Goal: Information Seeking & Learning: Learn about a topic

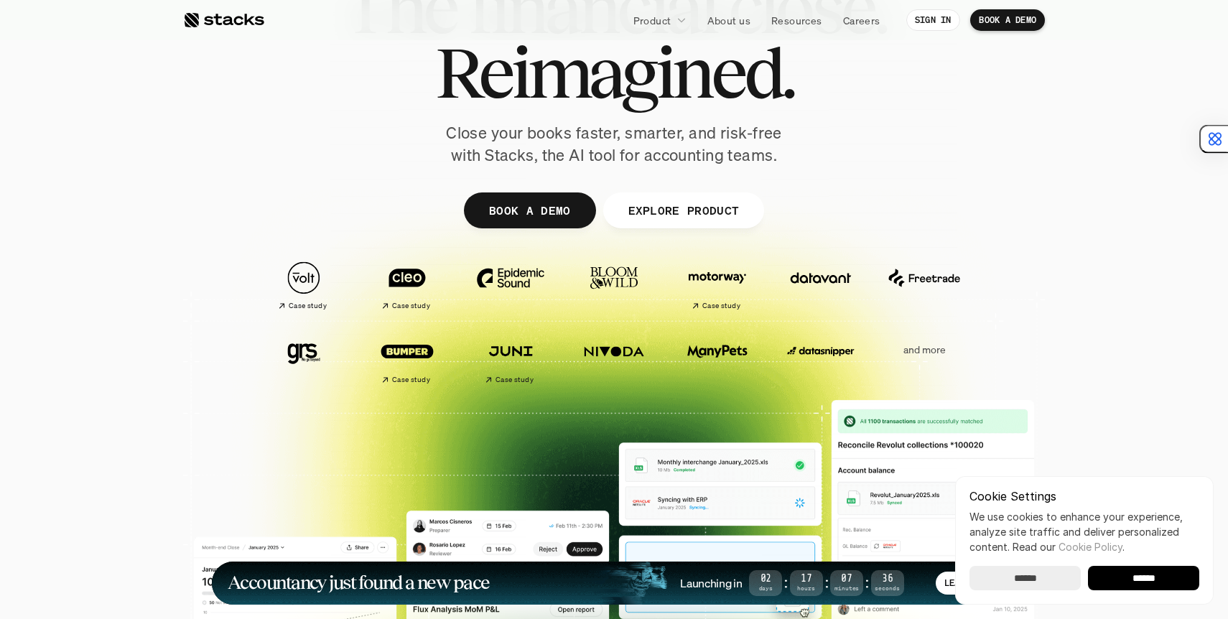
scroll to position [116, 0]
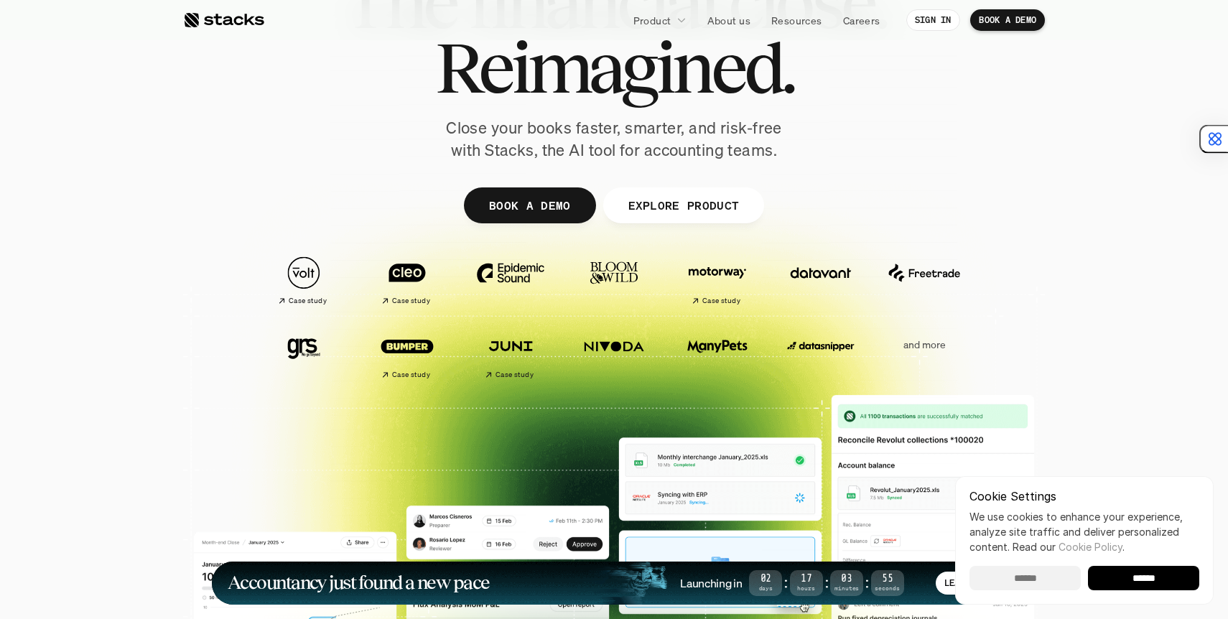
click at [1033, 569] on input "******" at bounding box center [1024, 578] width 111 height 24
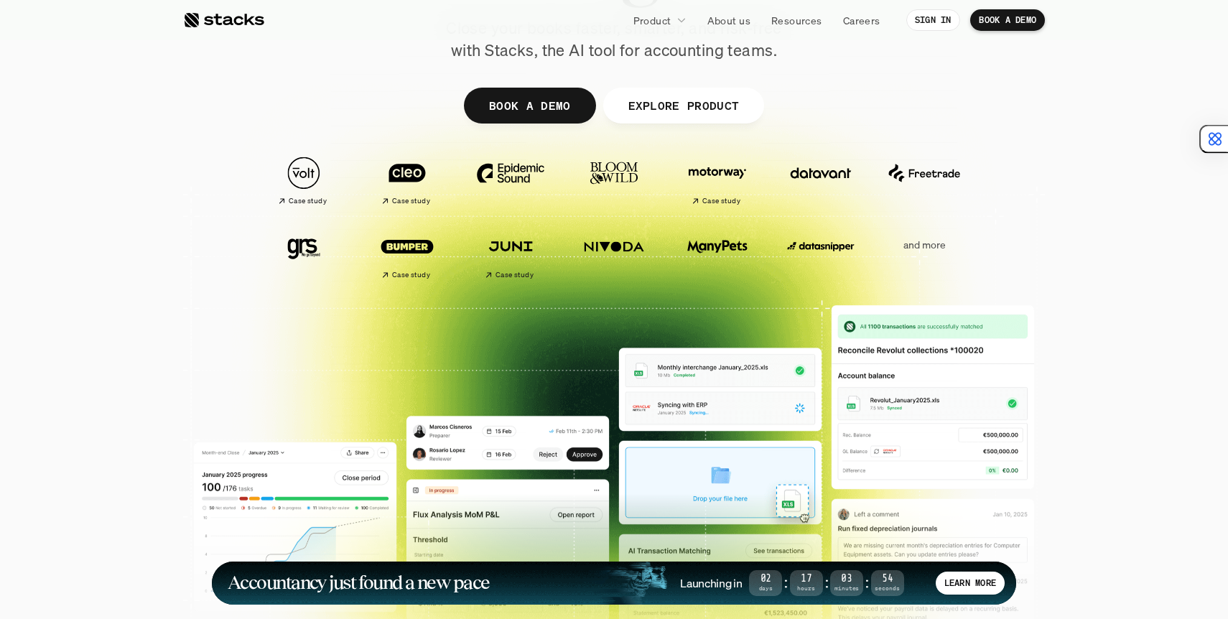
scroll to position [217, 0]
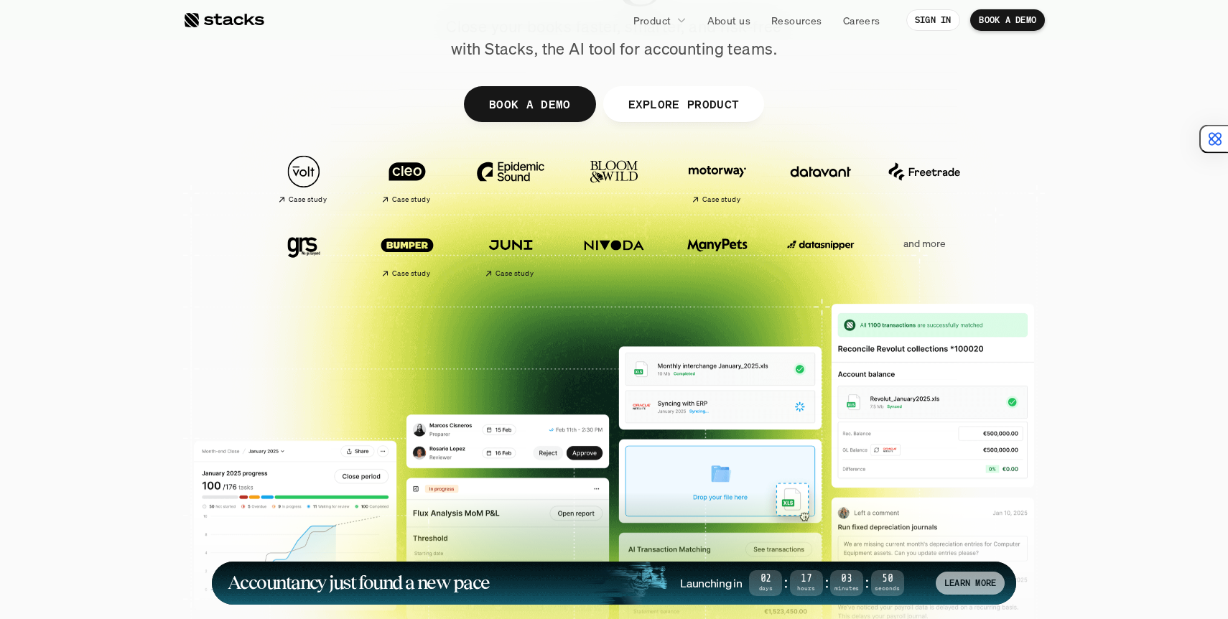
click at [970, 584] on p "LEARN MORE" at bounding box center [970, 583] width 52 height 10
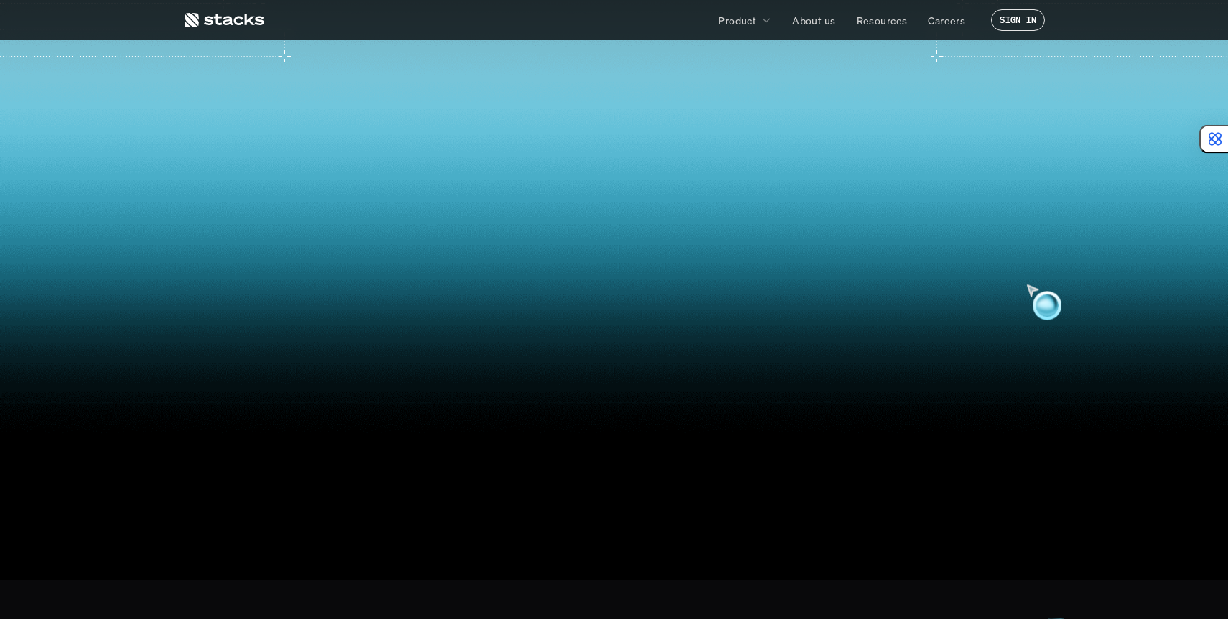
scroll to position [400, 0]
drag, startPoint x: 780, startPoint y: 133, endPoint x: 890, endPoint y: 419, distance: 307.1
click at [890, 416] on video at bounding box center [613, 270] width 1205 height 513
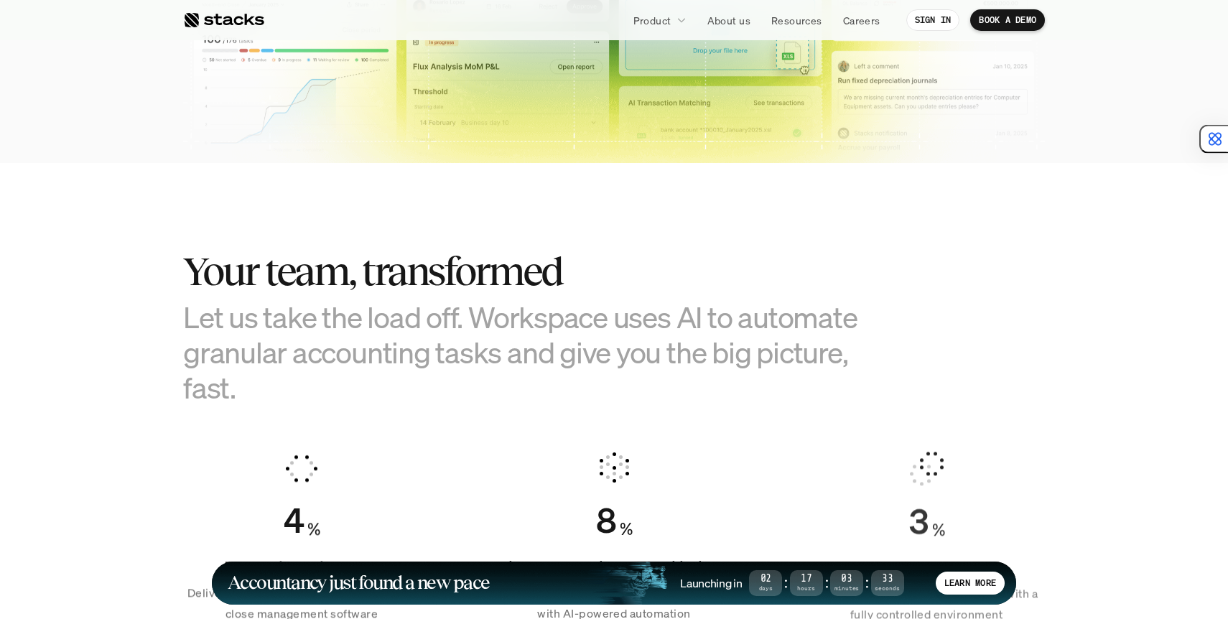
drag, startPoint x: 531, startPoint y: 218, endPoint x: 579, endPoint y: 273, distance: 72.7
click at [579, 273] on section "Your team, transformed Let us take the load off. Workspace uses AI to automate …" at bounding box center [614, 431] width 1228 height 536
click at [579, 273] on h2 "Your team, transformed" at bounding box center [542, 271] width 718 height 45
drag, startPoint x: 562, startPoint y: 205, endPoint x: 889, endPoint y: 316, distance: 345.8
click at [891, 316] on section "Your team, transformed Let us take the load off. Workspace uses AI to automate …" at bounding box center [614, 431] width 1228 height 536
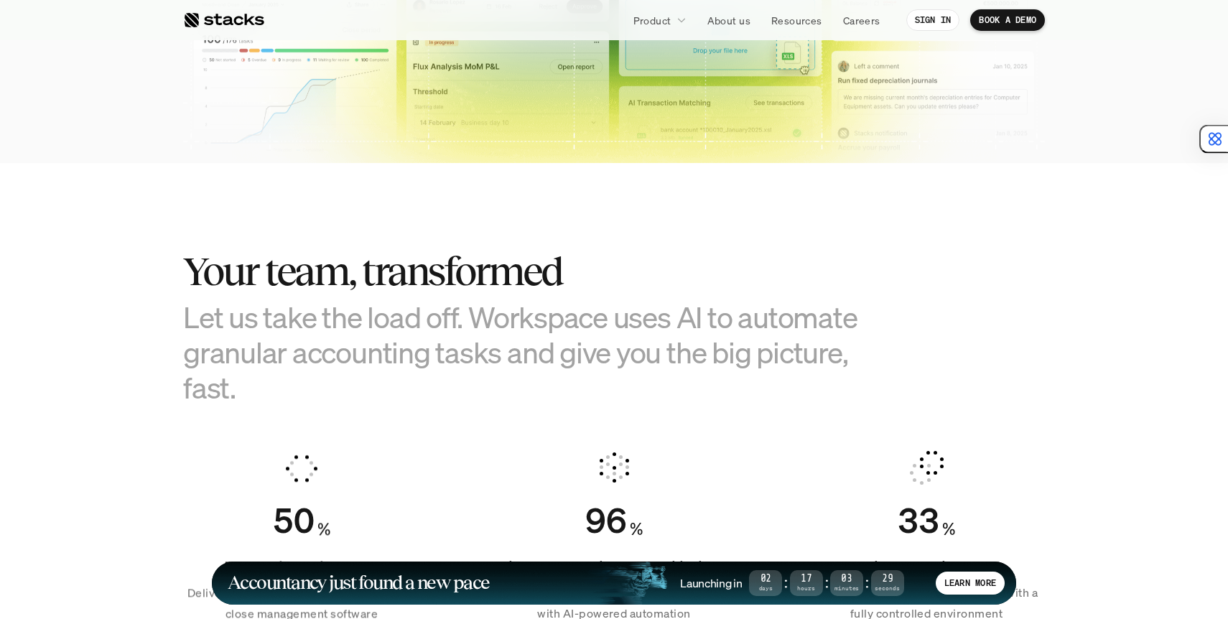
click at [889, 316] on h3 "Let us take the load off. Workspace uses AI to automate granular accounting tas…" at bounding box center [542, 352] width 718 height 106
drag, startPoint x: 701, startPoint y: 210, endPoint x: 847, endPoint y: 380, distance: 224.0
click at [849, 376] on section "Your team, transformed Let us take the load off. Workspace uses AI to automate …" at bounding box center [614, 431] width 1228 height 536
click at [844, 380] on h3 "Let us take the load off. Workspace uses AI to automate granular accounting tas…" at bounding box center [542, 352] width 718 height 106
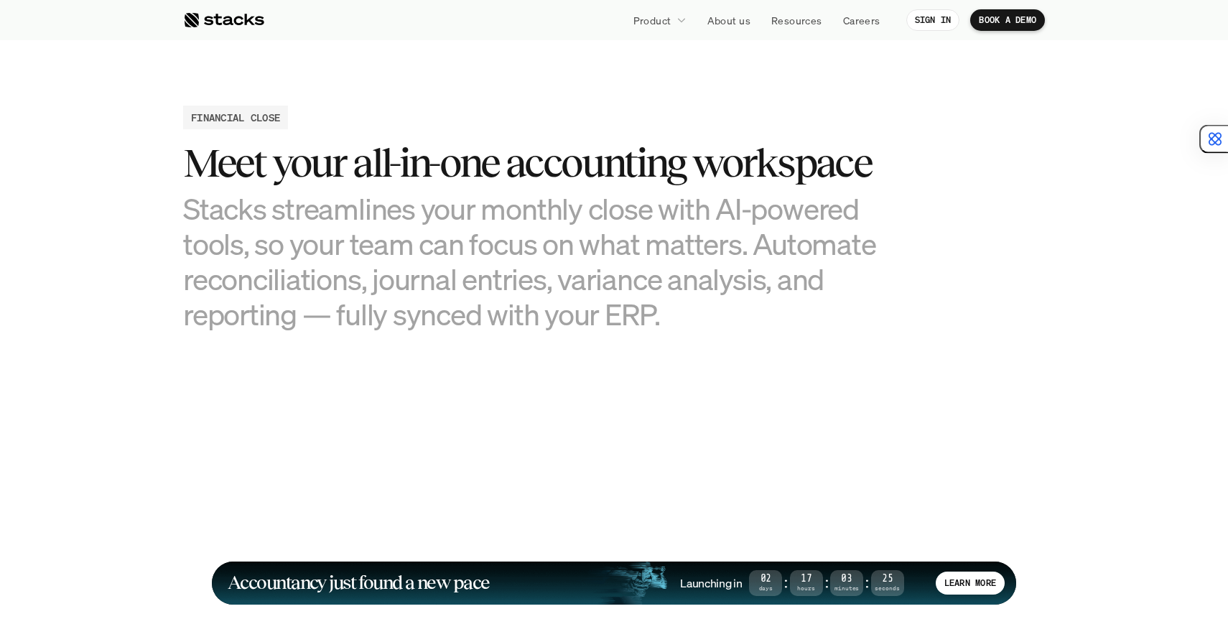
scroll to position [1365, 0]
drag, startPoint x: 182, startPoint y: 95, endPoint x: 831, endPoint y: 371, distance: 705.5
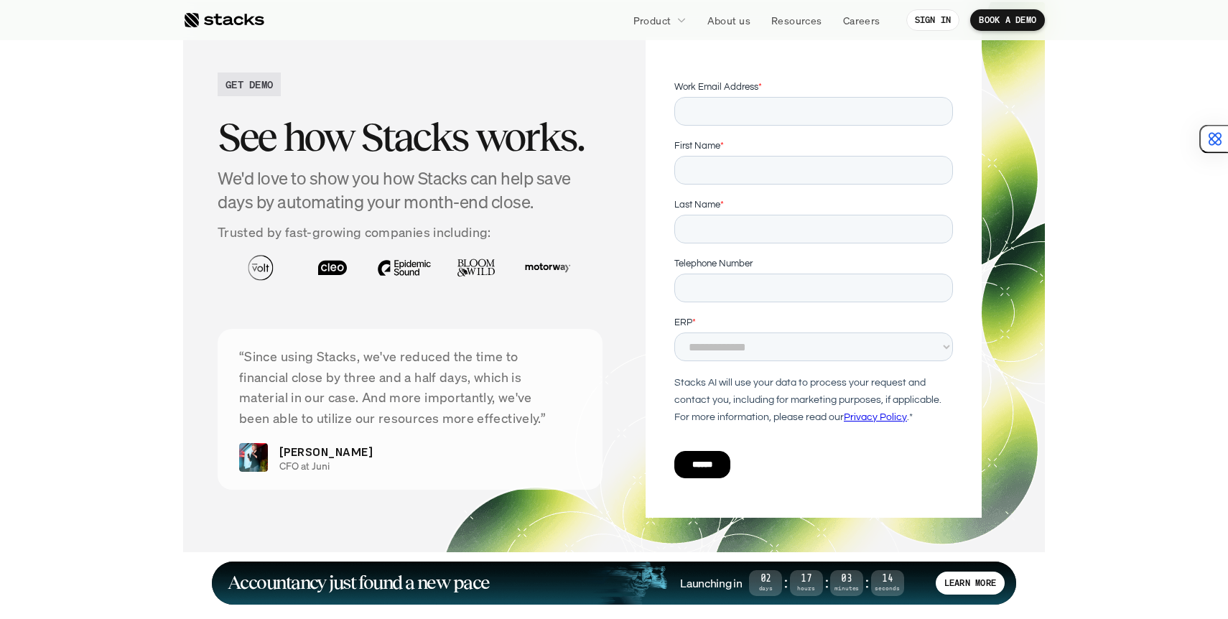
scroll to position [4783, 0]
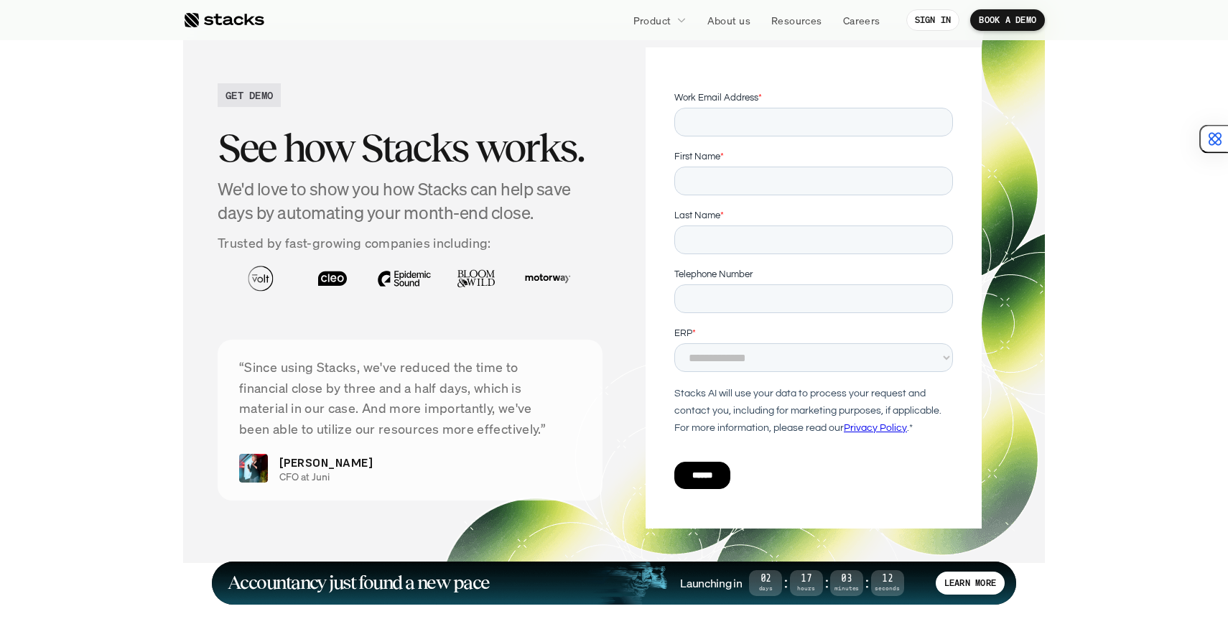
drag, startPoint x: 525, startPoint y: 86, endPoint x: 606, endPoint y: 261, distance: 192.4
click at [606, 261] on div "GET DEMO See how Stacks works. We'd love to show you how Stacks can help save d…" at bounding box center [614, 287] width 793 height 481
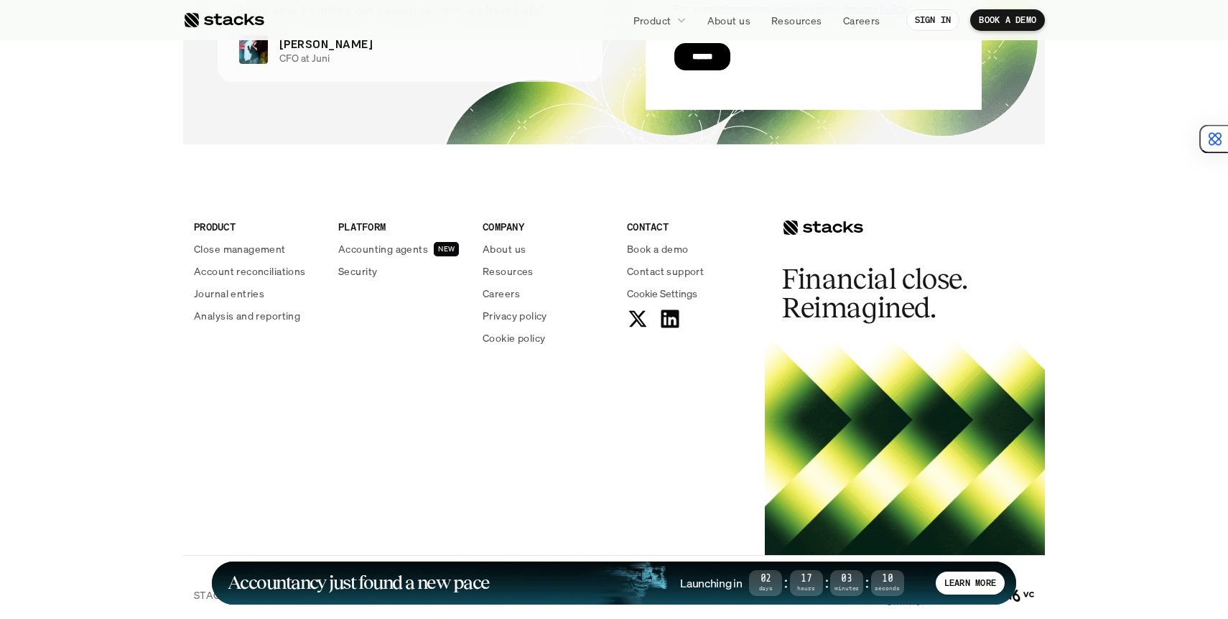
scroll to position [5202, 0]
drag, startPoint x: 172, startPoint y: 208, endPoint x: 691, endPoint y: 495, distance: 593.6
click at [697, 495] on footer "PRODUCT Close management Account reconciliations Journal entries Analysis and r…" at bounding box center [614, 402] width 1228 height 461
click at [690, 495] on div "PRODUCT Close management Account reconciliations Journal entries Analysis and r…" at bounding box center [614, 363] width 862 height 382
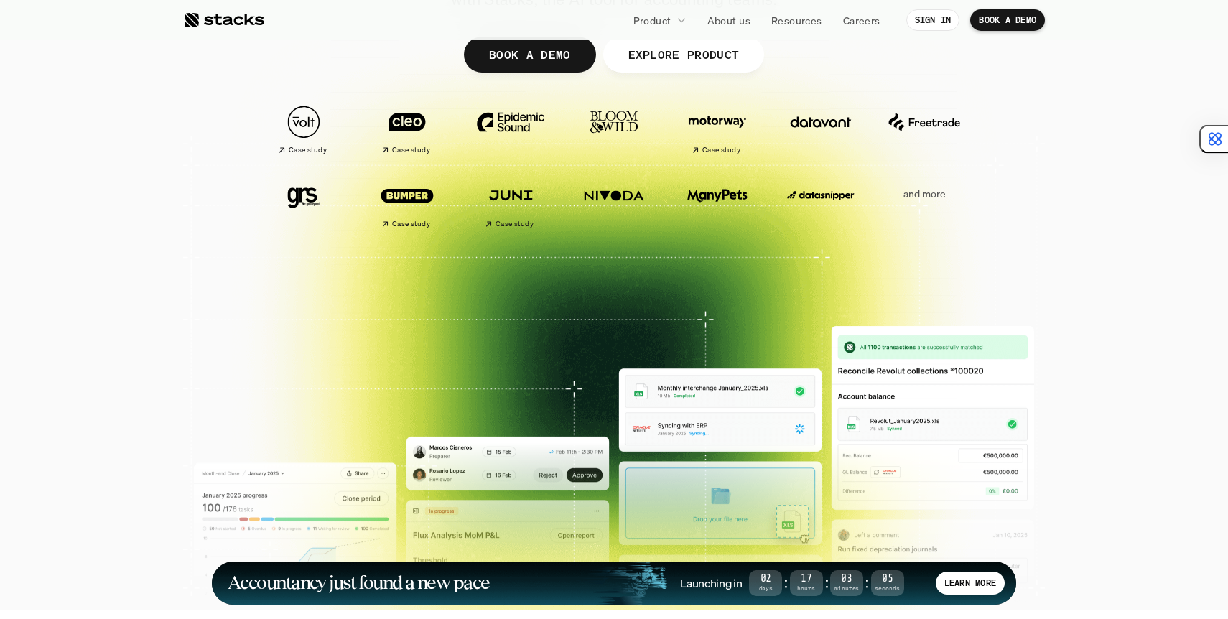
scroll to position [0, 0]
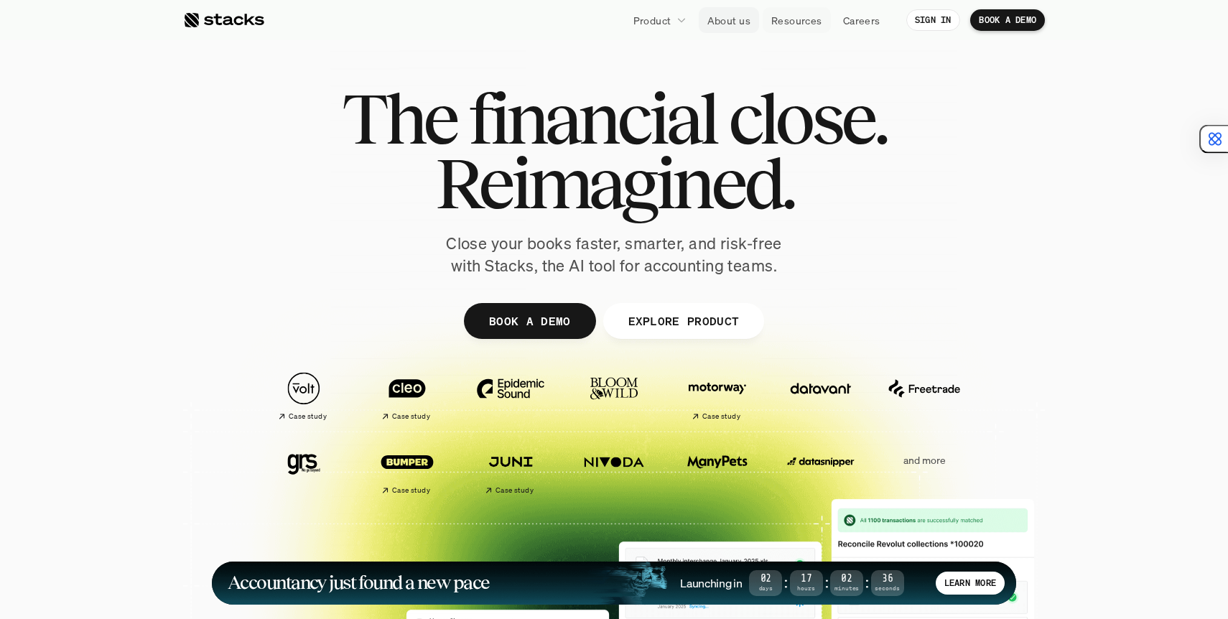
click at [734, 28] on link "About us" at bounding box center [729, 20] width 60 height 26
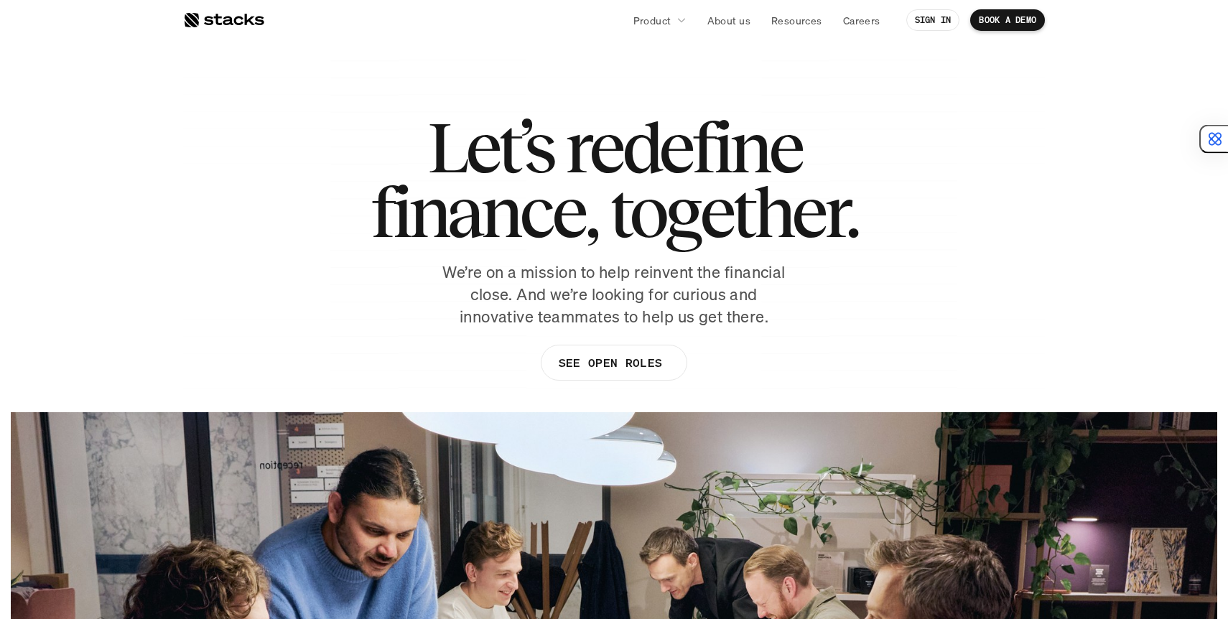
drag, startPoint x: 399, startPoint y: 131, endPoint x: 844, endPoint y: 294, distance: 474.5
click at [846, 294] on div "Let’s redefine finance, together. We’re on a mission to help reinvent the finan…" at bounding box center [614, 255] width 862 height 280
click at [844, 294] on div "Let’s redefine finance, together. We’re on a mission to help reinvent the finan…" at bounding box center [614, 255] width 862 height 280
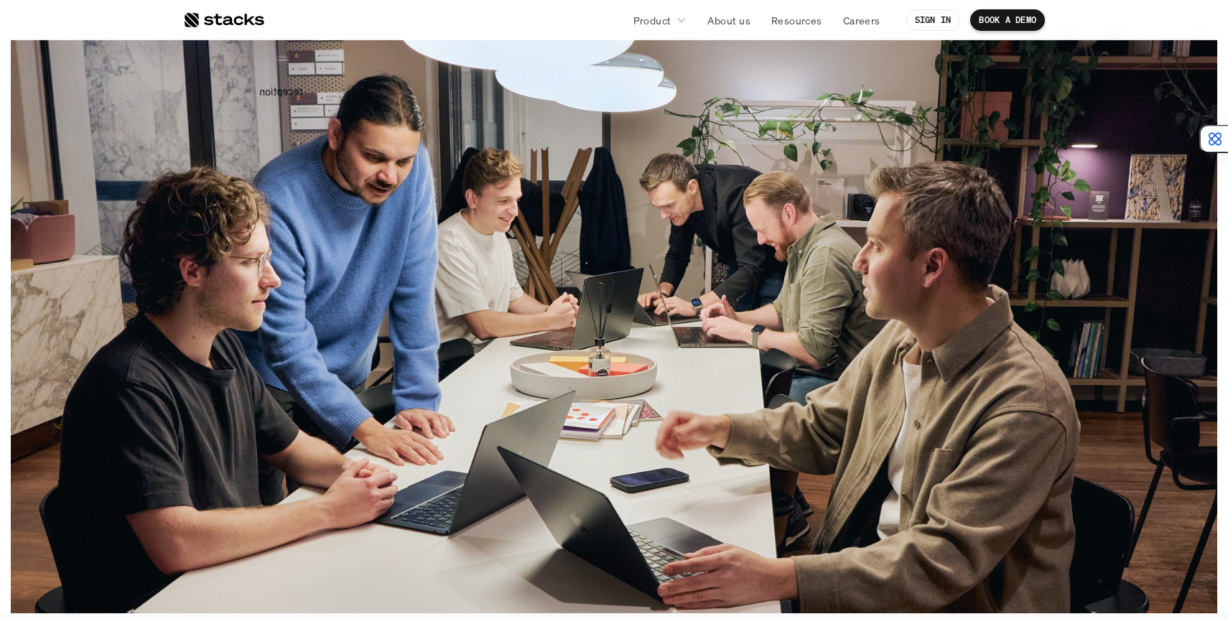
click at [844, 294] on img at bounding box center [614, 326] width 1206 height 574
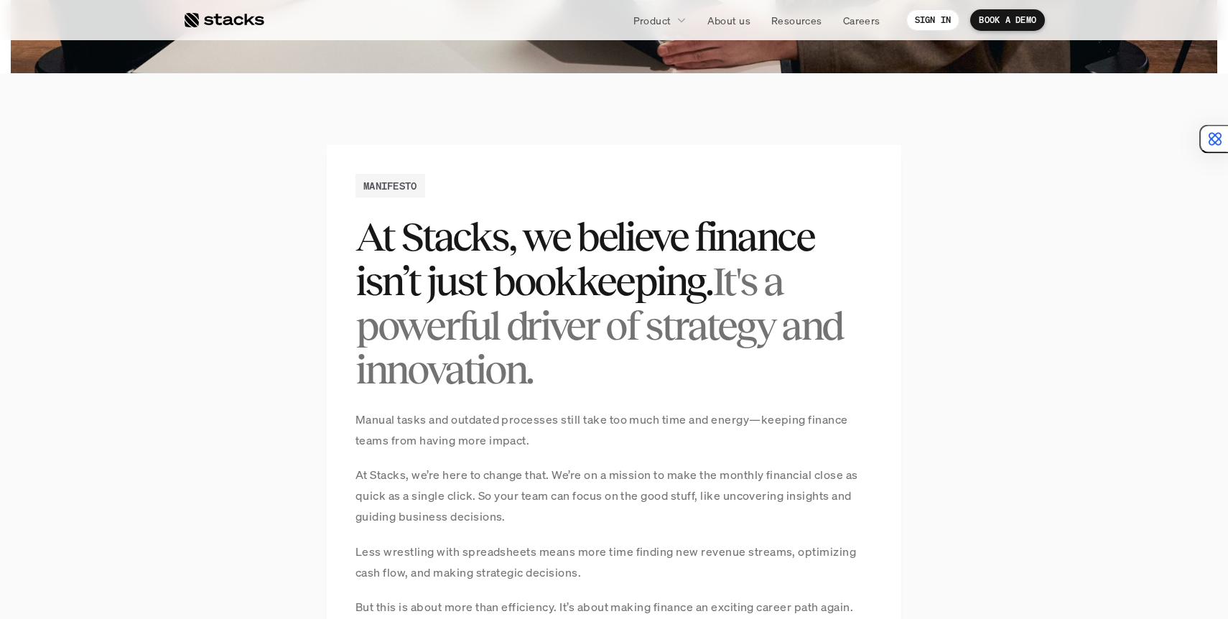
scroll to position [978, 0]
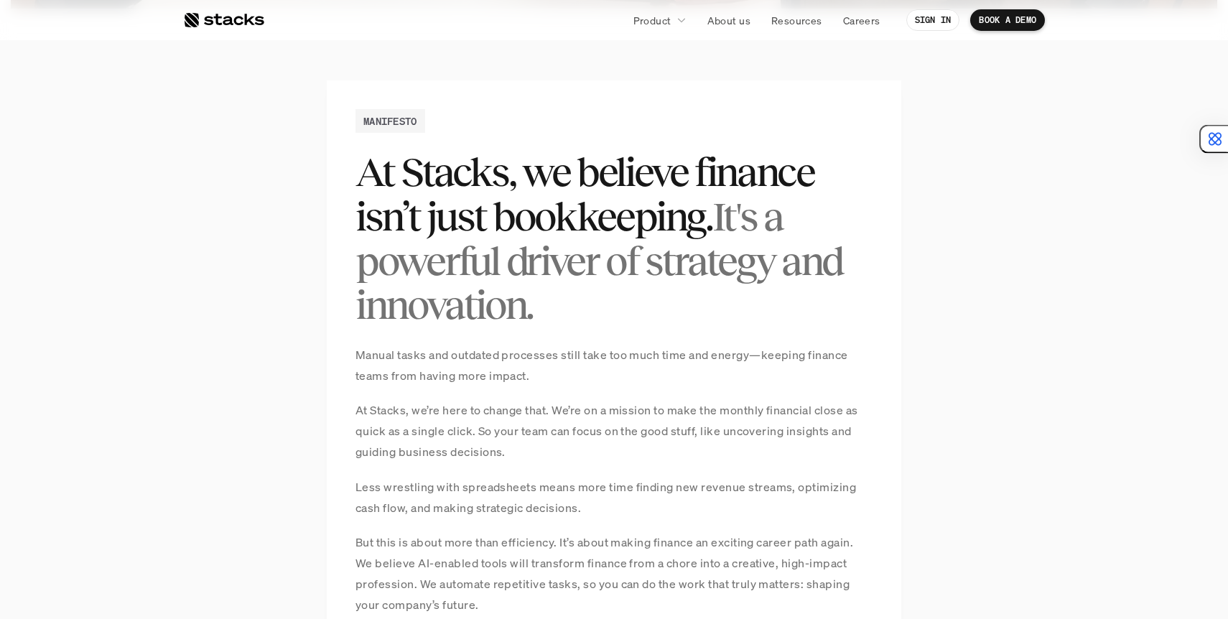
drag, startPoint x: 813, startPoint y: 133, endPoint x: 827, endPoint y: 322, distance: 189.4
click at [827, 321] on div "MANIFESTO At Stacks, we believe finance isn’t just bookkeeping. It's a powerful…" at bounding box center [614, 466] width 574 height 773
click at [827, 322] on h2 "At Stacks, we believe finance isn’t just bookkeeping. It's a powerful driver of…" at bounding box center [613, 238] width 517 height 177
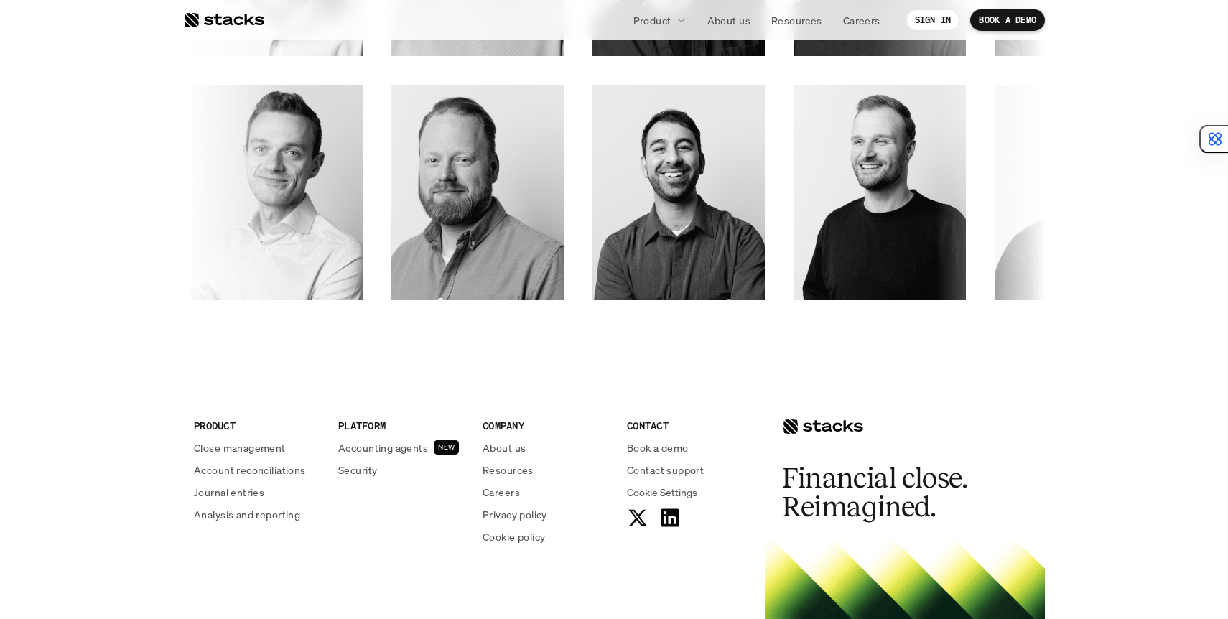
scroll to position [2512, 0]
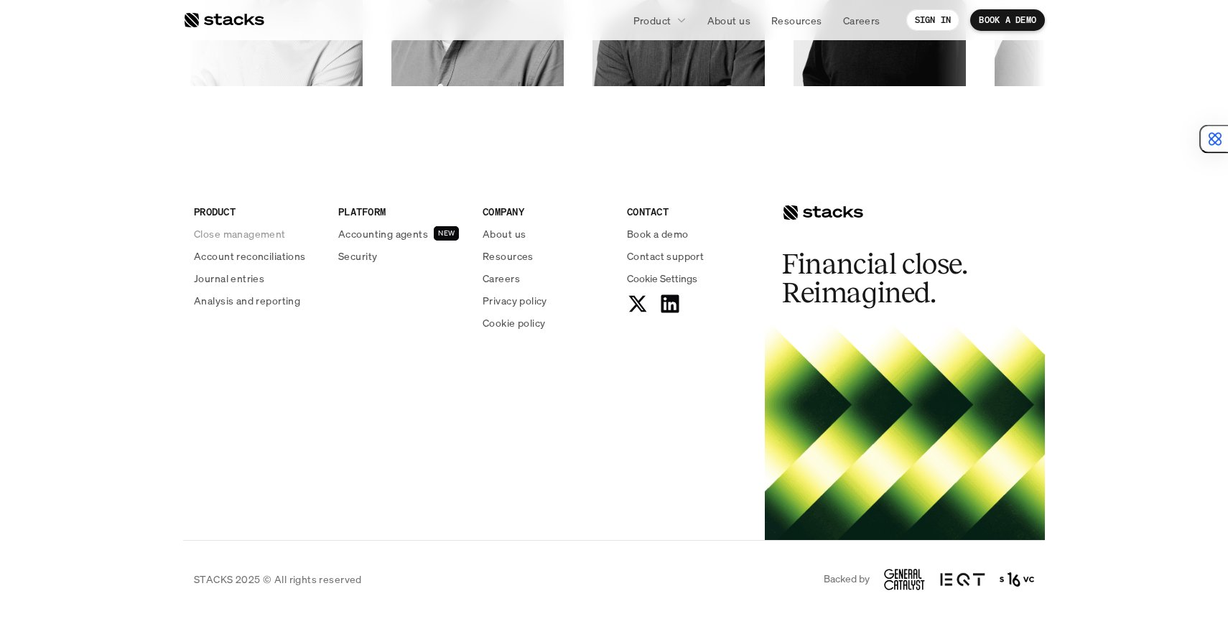
click at [217, 217] on p "PRODUCT" at bounding box center [257, 211] width 127 height 15
click at [217, 213] on p "PRODUCT" at bounding box center [257, 211] width 127 height 15
click at [395, 230] on p "Accounting agents" at bounding box center [383, 233] width 90 height 15
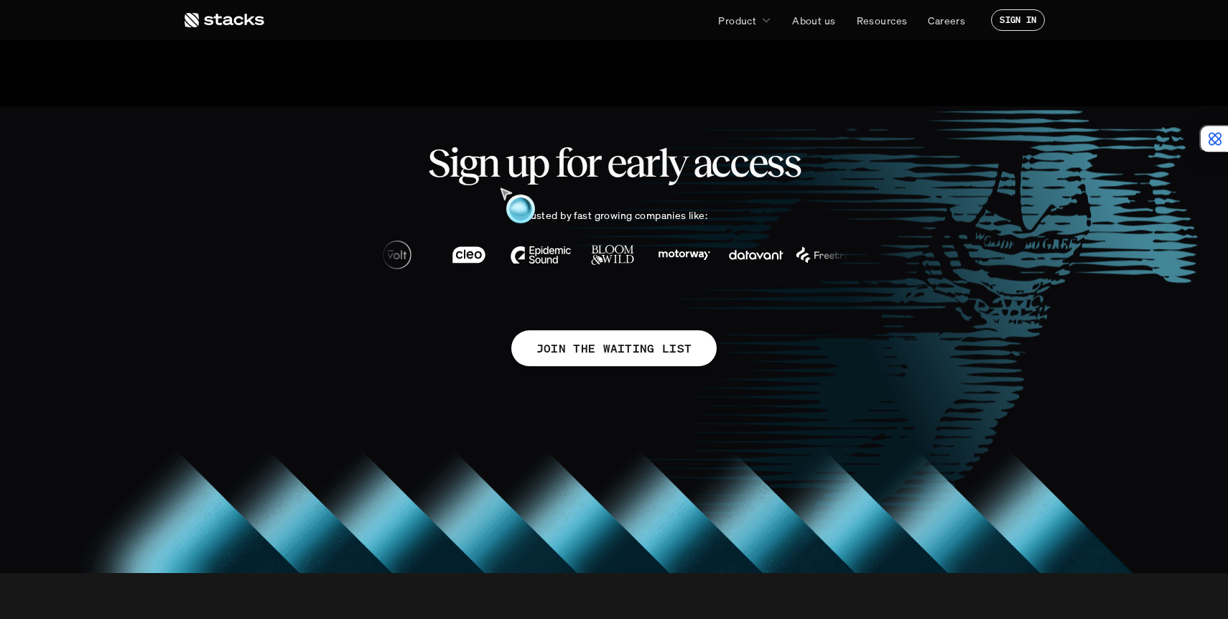
scroll to position [854, 0]
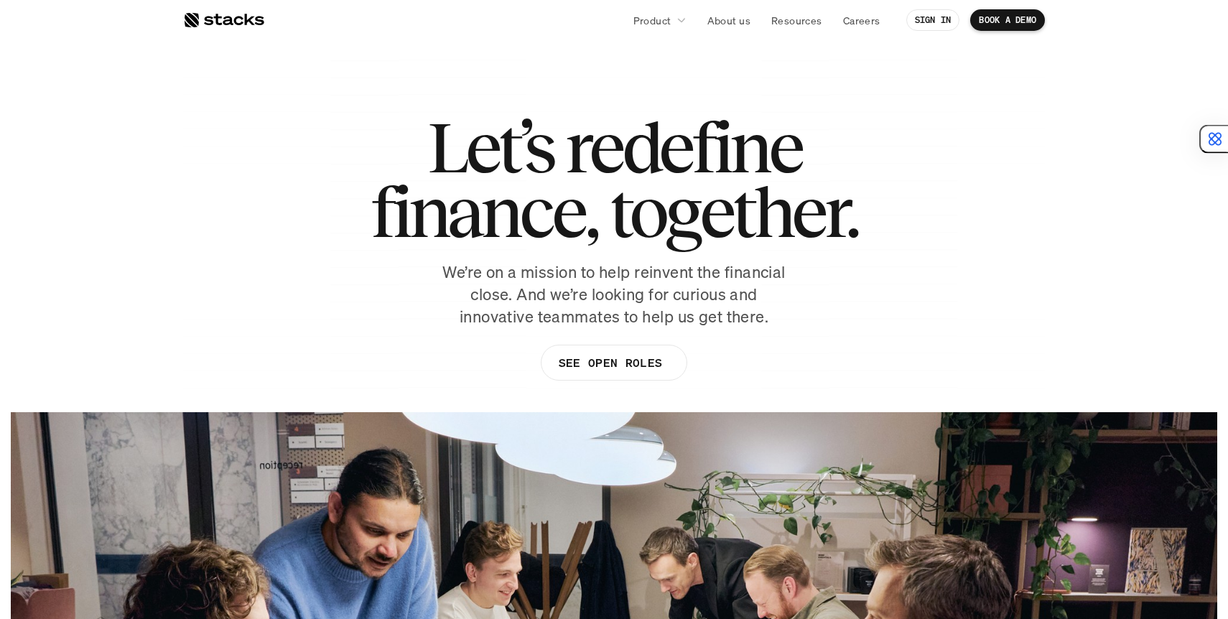
click at [236, 24] on div at bounding box center [223, 19] width 81 height 17
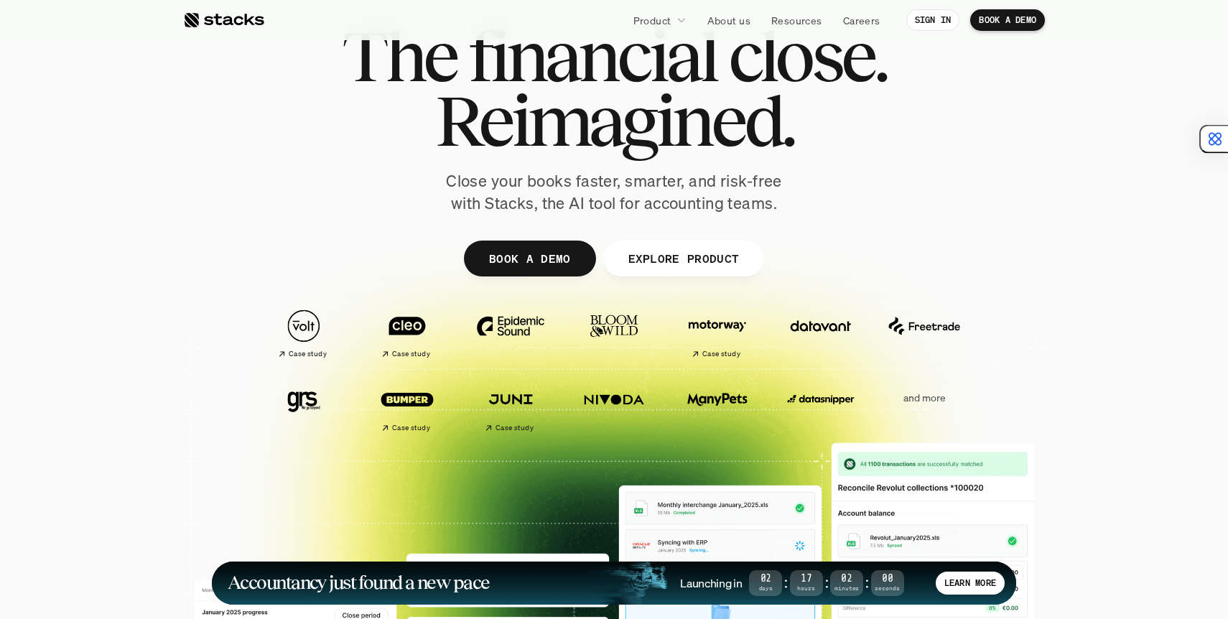
scroll to position [64, 0]
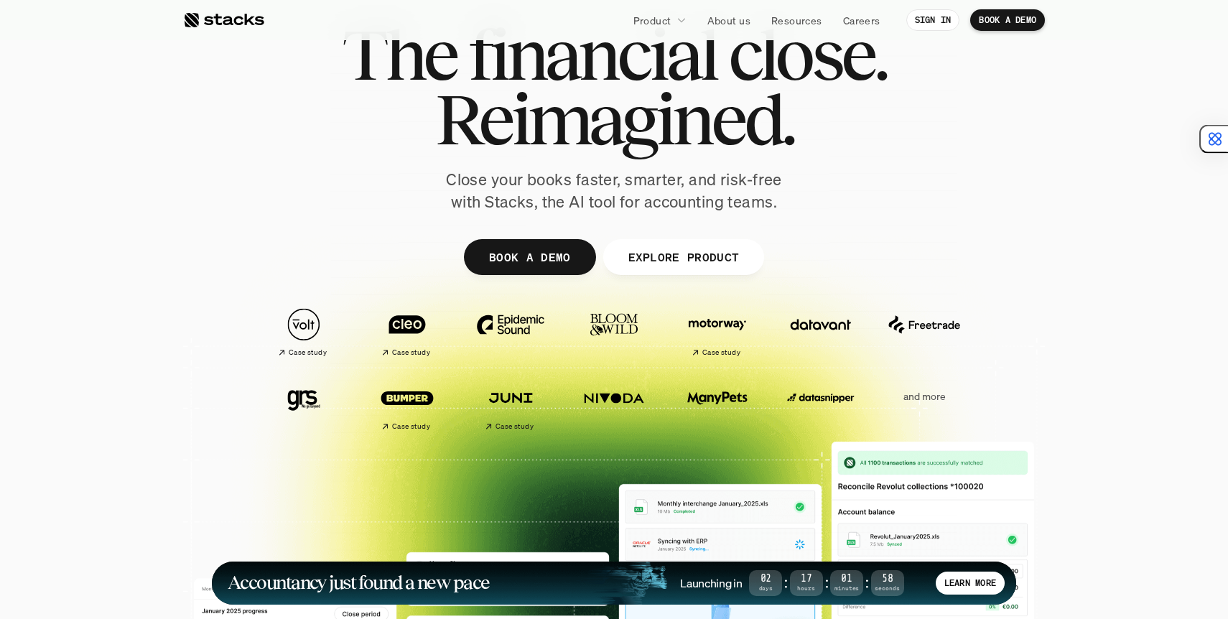
drag, startPoint x: 923, startPoint y: 282, endPoint x: 1010, endPoint y: 403, distance: 149.1
click at [1010, 403] on div "The financial close. Reimagined. Close your books faster, smarter, and risk-fre…" at bounding box center [614, 288] width 862 height 646
click at [1010, 403] on div "Case study Case study and more" at bounding box center [614, 405] width 804 height 62
drag, startPoint x: 1012, startPoint y: 413, endPoint x: 964, endPoint y: 266, distance: 154.2
click at [964, 266] on div "The financial close. Reimagined. Close your books faster, smarter, and risk-fre…" at bounding box center [614, 288] width 862 height 646
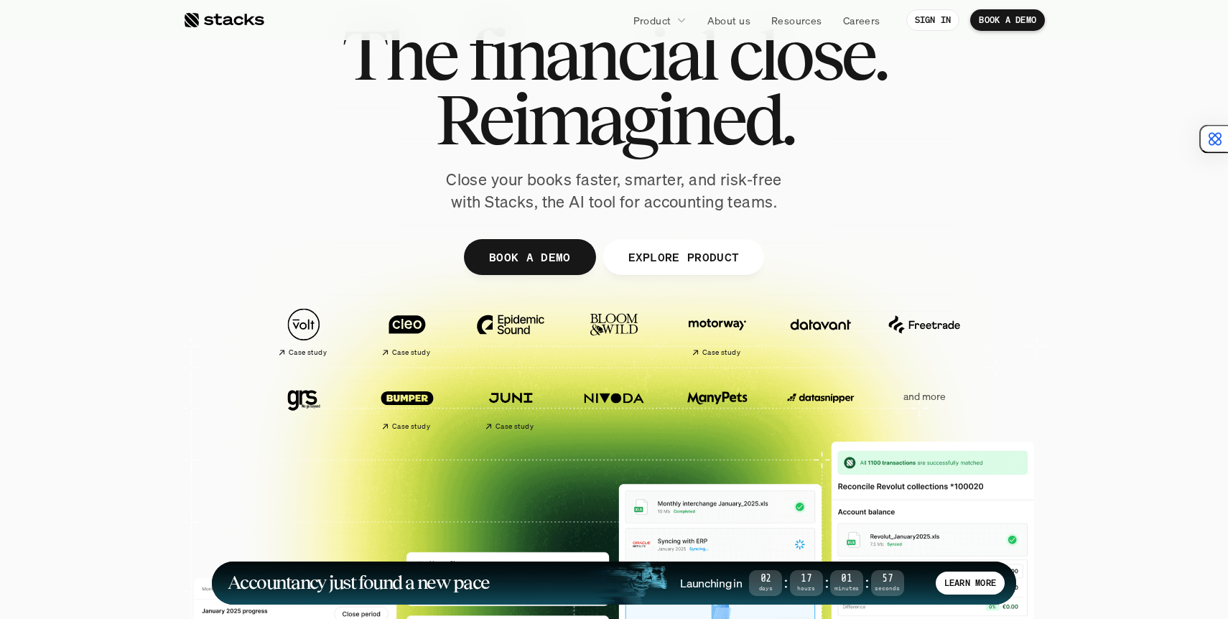
click at [964, 266] on div at bounding box center [614, 288] width 862 height 646
click at [929, 398] on p "and more" at bounding box center [924, 397] width 89 height 12
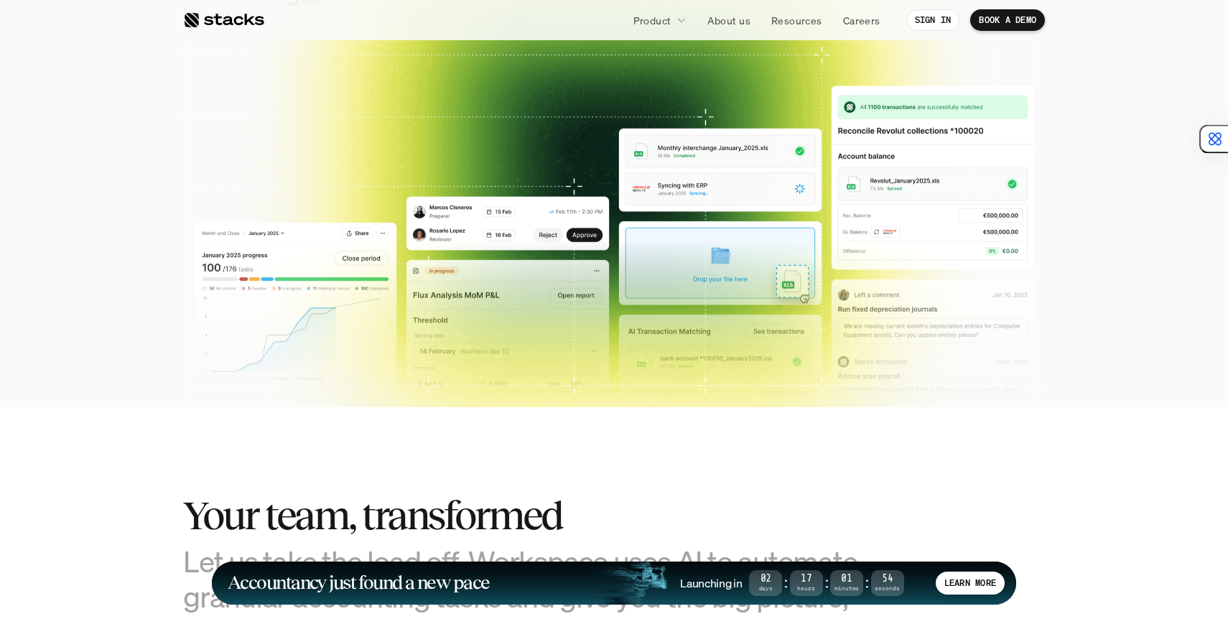
scroll to position [600, 0]
